Goal: Find specific page/section: Find specific page/section

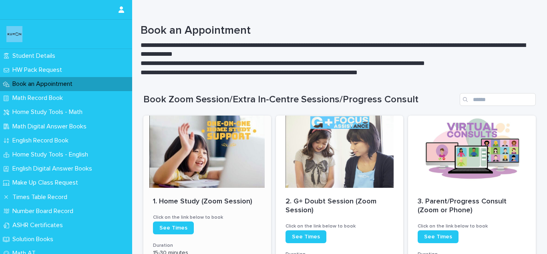
click at [226, 148] on div at bounding box center [207, 151] width 128 height 72
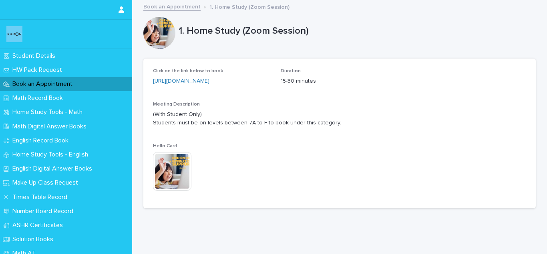
click at [226, 148] on p "Hello Card" at bounding box center [212, 146] width 118 height 6
click at [217, 78] on div "[URL][DOMAIN_NAME]" at bounding box center [212, 81] width 118 height 8
click at [210, 81] on link "[URL][DOMAIN_NAME]" at bounding box center [181, 81] width 57 height 6
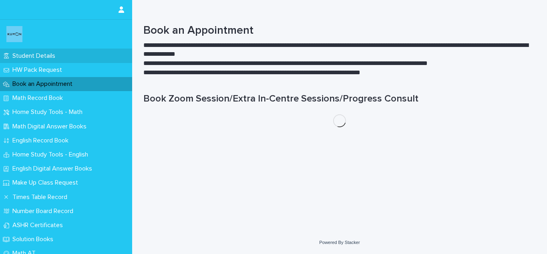
click at [87, 52] on div "Student Details" at bounding box center [66, 56] width 132 height 14
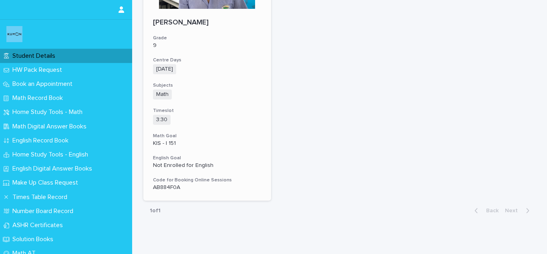
scroll to position [140, 0]
click at [164, 182] on div "AB884F0A" at bounding box center [207, 186] width 109 height 8
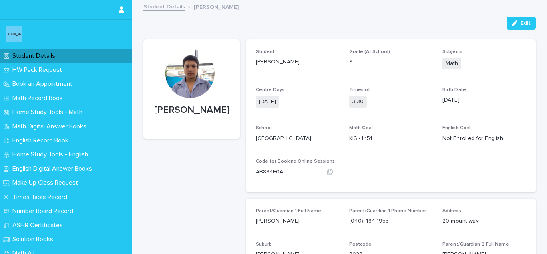
click at [258, 167] on div "AB884F0A" at bounding box center [269, 171] width 27 height 10
copy p "AB884F0A"
click at [258, 167] on div "AB884F0A" at bounding box center [269, 171] width 27 height 10
